Goal: Information Seeking & Learning: Learn about a topic

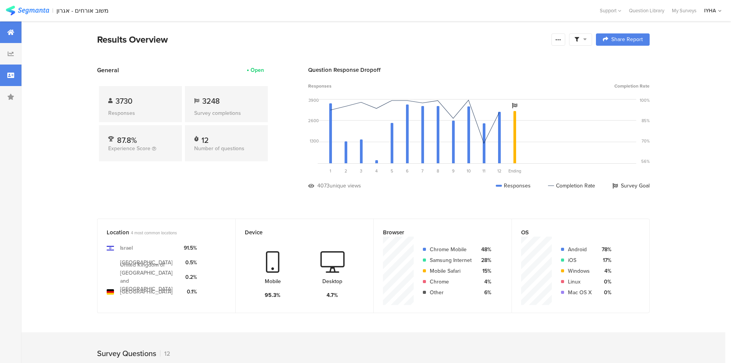
click at [10, 69] on div at bounding box center [10, 74] width 21 height 21
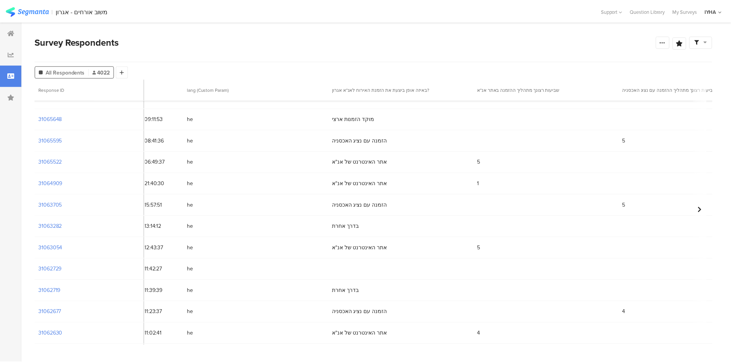
scroll to position [336, 0]
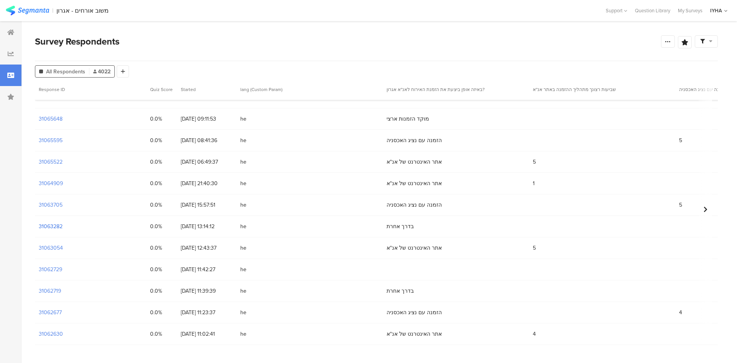
click at [52, 223] on section "31063282" at bounding box center [51, 226] width 24 height 8
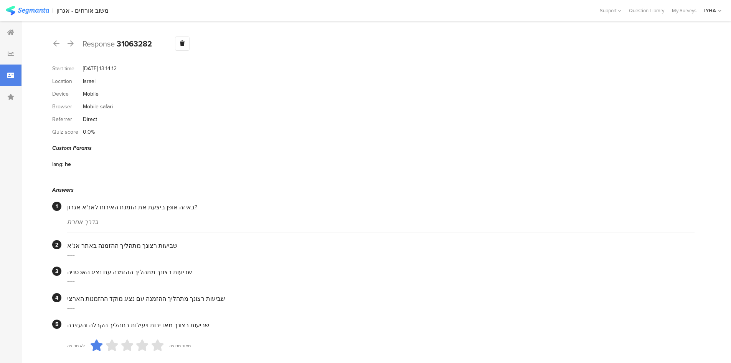
click at [127, 42] on b "31063282" at bounding box center [134, 44] width 35 height 12
copy b "31063282"
click at [17, 33] on div at bounding box center [10, 31] width 21 height 21
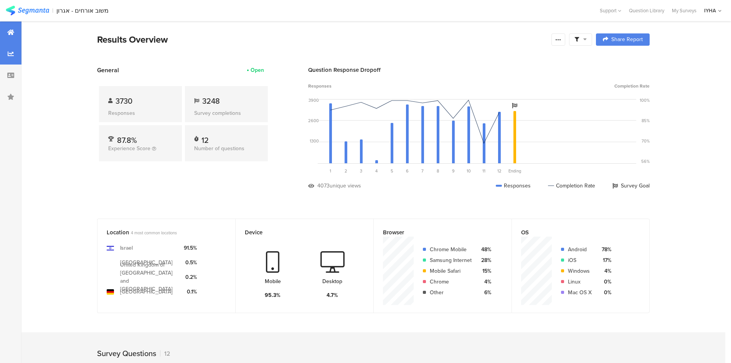
click at [12, 52] on icon at bounding box center [11, 54] width 6 height 6
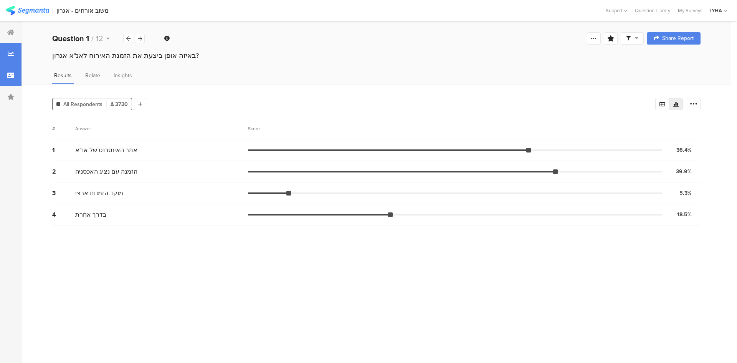
click at [9, 71] on div at bounding box center [10, 74] width 21 height 21
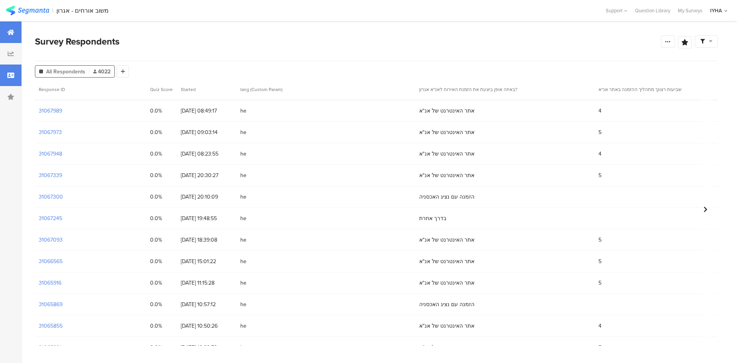
click at [10, 28] on div at bounding box center [10, 31] width 21 height 21
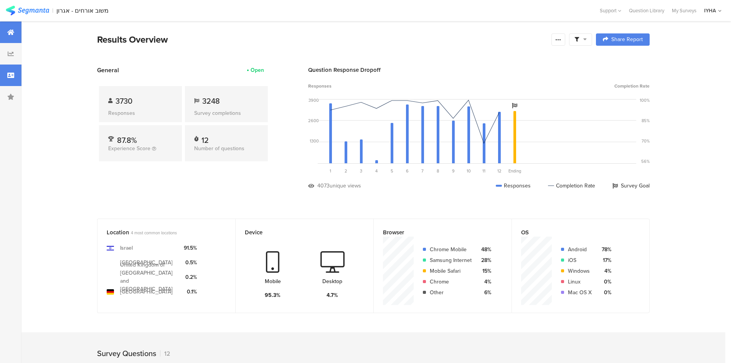
click at [7, 68] on div at bounding box center [10, 74] width 21 height 21
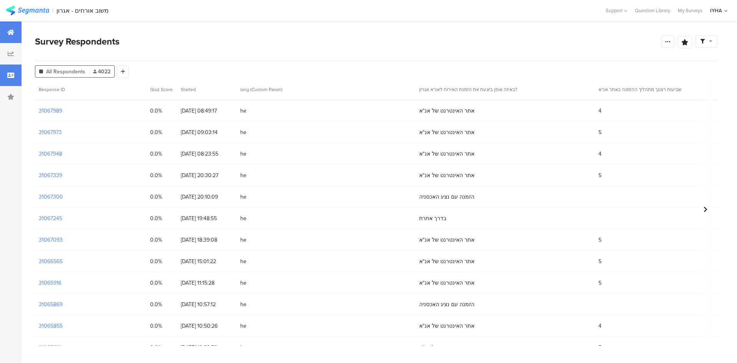
click at [13, 32] on icon at bounding box center [10, 32] width 7 height 6
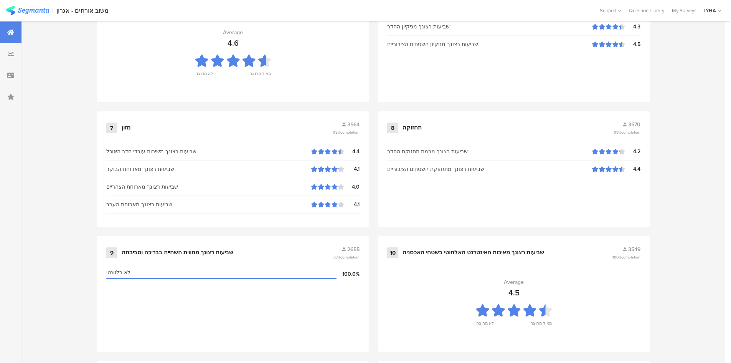
scroll to position [757, 0]
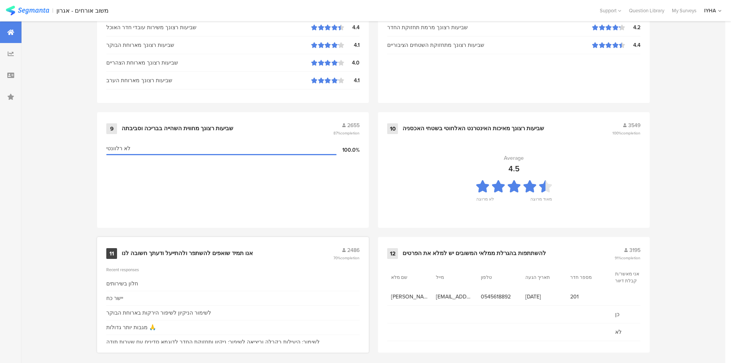
click at [196, 249] on div "אנו תמיד שואפים להשתפר ולהתייעל ודעתך חשובה לנו" at bounding box center [187, 253] width 131 height 8
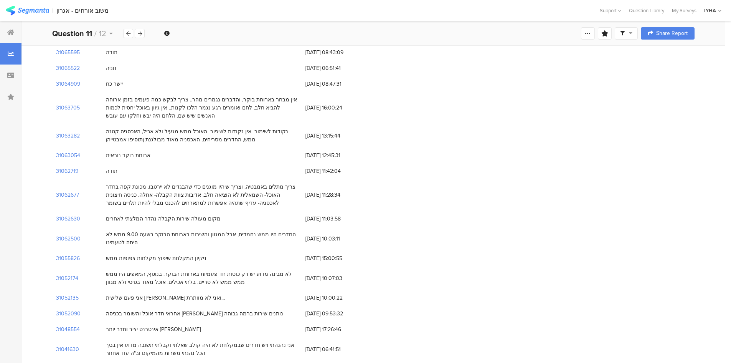
scroll to position [384, 0]
click at [63, 149] on section "31063054" at bounding box center [68, 153] width 24 height 8
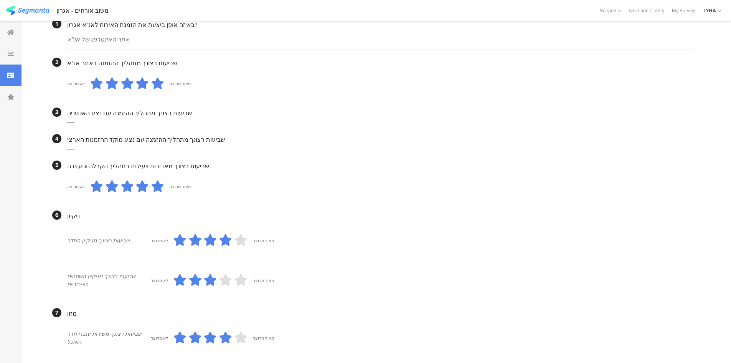
scroll to position [161, 0]
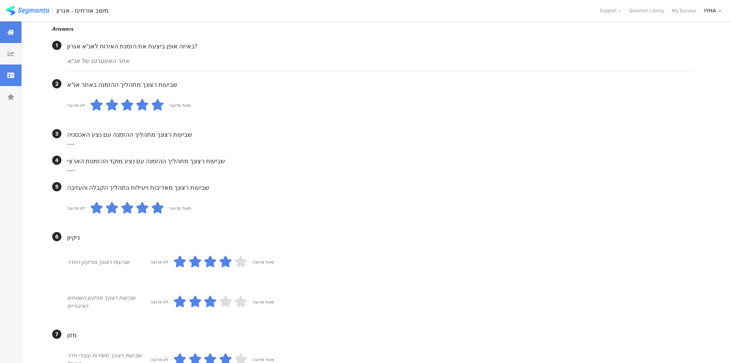
click at [13, 31] on icon at bounding box center [10, 32] width 7 height 6
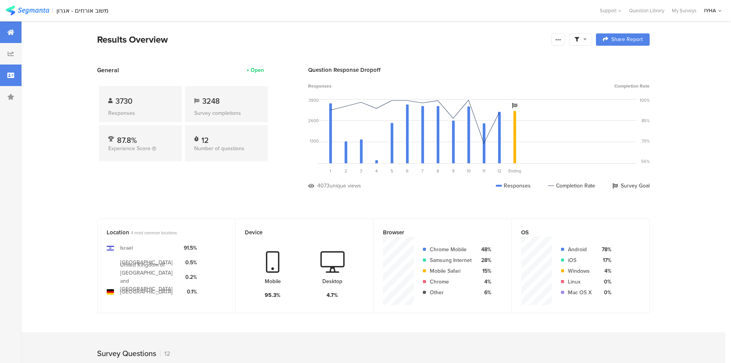
click at [16, 70] on div at bounding box center [10, 74] width 21 height 21
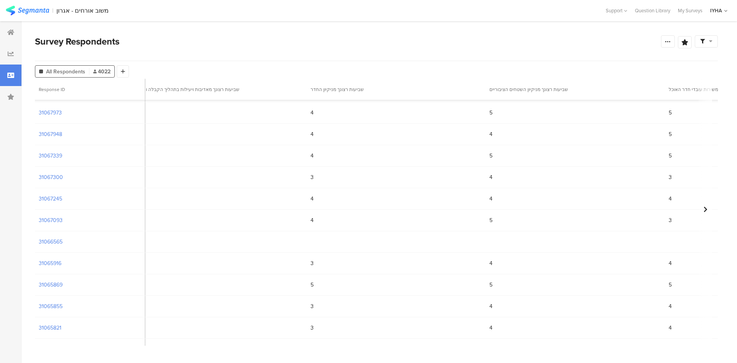
scroll to position [0, 1004]
click at [13, 32] on icon at bounding box center [10, 32] width 7 height 6
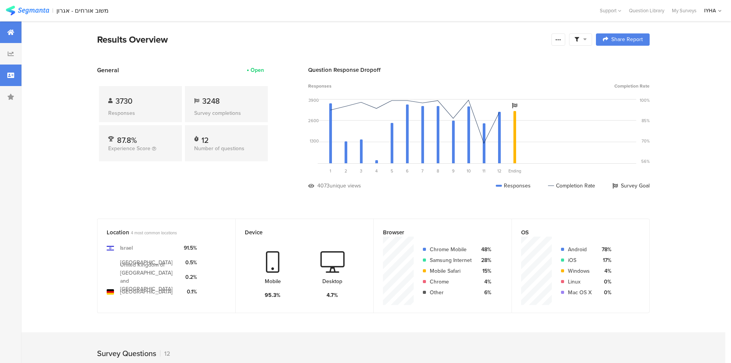
click at [13, 82] on div at bounding box center [10, 74] width 21 height 21
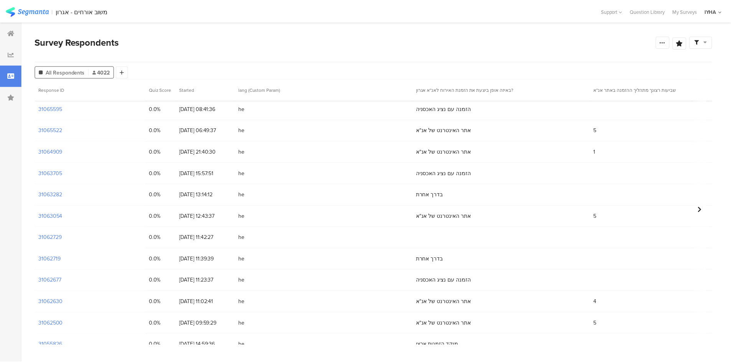
scroll to position [307, 0]
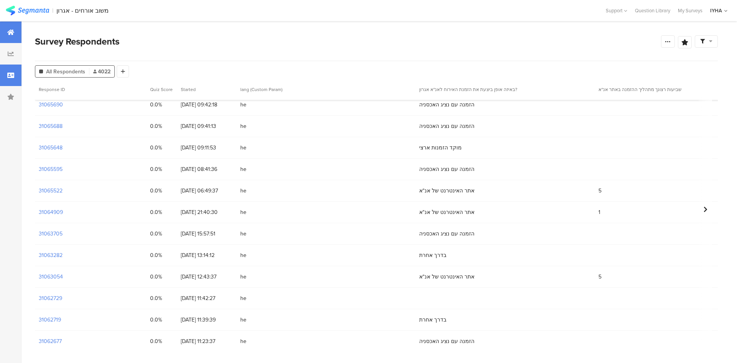
click at [5, 28] on div at bounding box center [10, 31] width 21 height 21
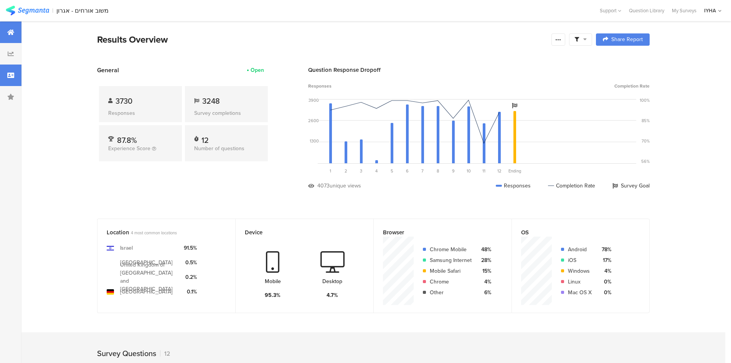
click at [8, 66] on div at bounding box center [10, 74] width 21 height 21
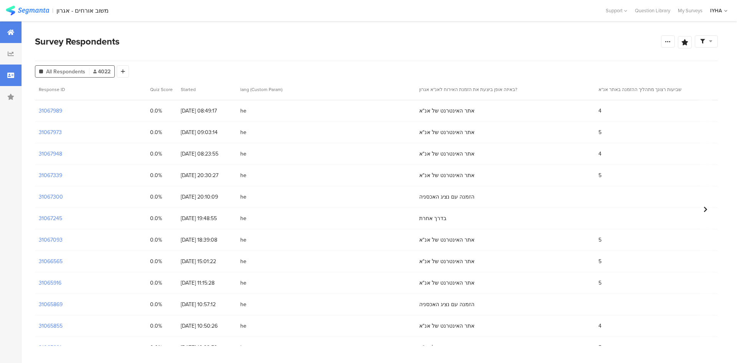
click at [13, 35] on icon at bounding box center [10, 32] width 7 height 6
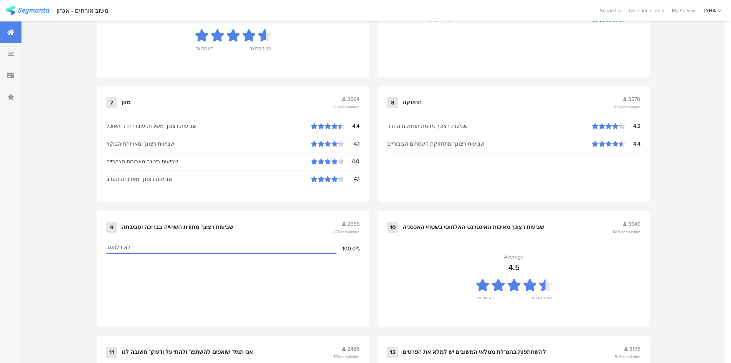
scroll to position [757, 0]
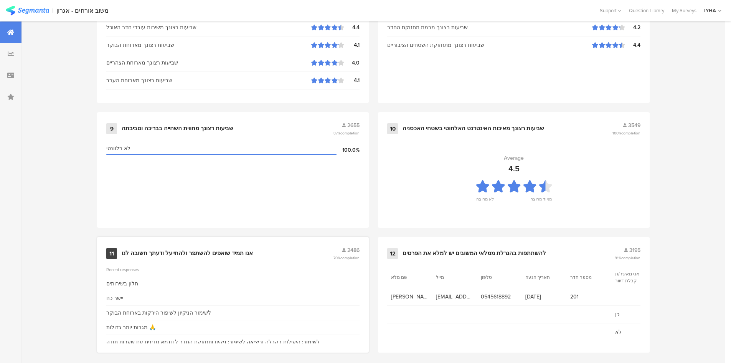
click at [171, 249] on div "אנו תמיד שואפים להשתפר ולהתייעל ודעתך חשובה לנו" at bounding box center [187, 253] width 131 height 8
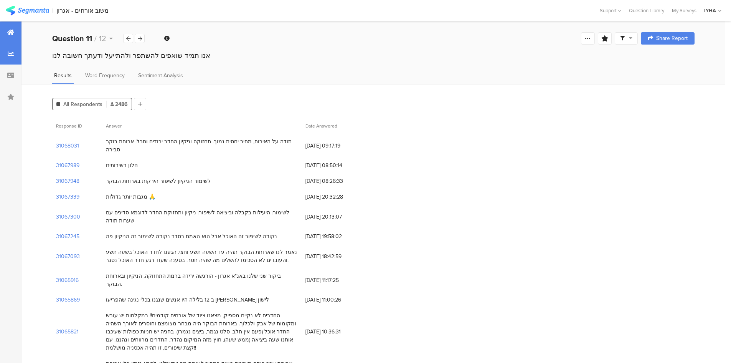
click at [10, 36] on div at bounding box center [10, 31] width 21 height 21
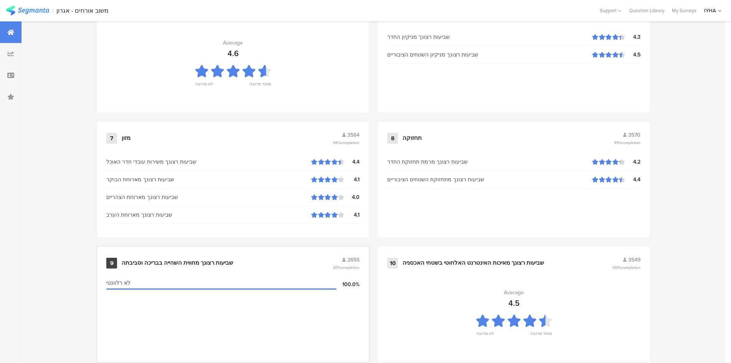
scroll to position [757, 0]
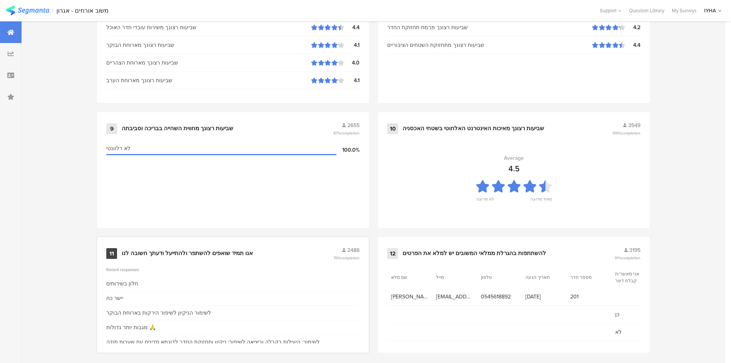
click at [163, 249] on div "אנו תמיד שואפים להשתפר ולהתייעל ודעתך חשובה לנו" at bounding box center [187, 253] width 131 height 8
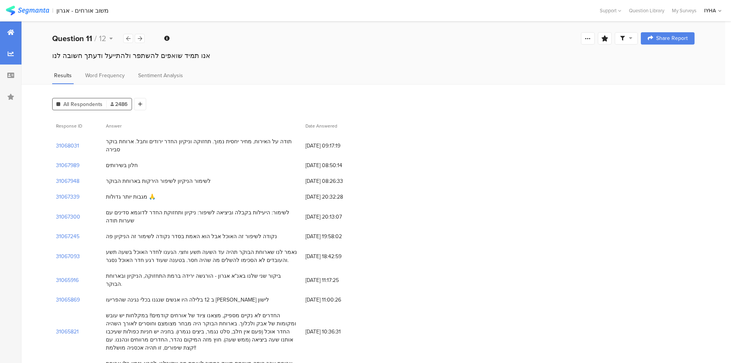
click at [3, 30] on div at bounding box center [10, 31] width 21 height 21
